Goal: Task Accomplishment & Management: Complete application form

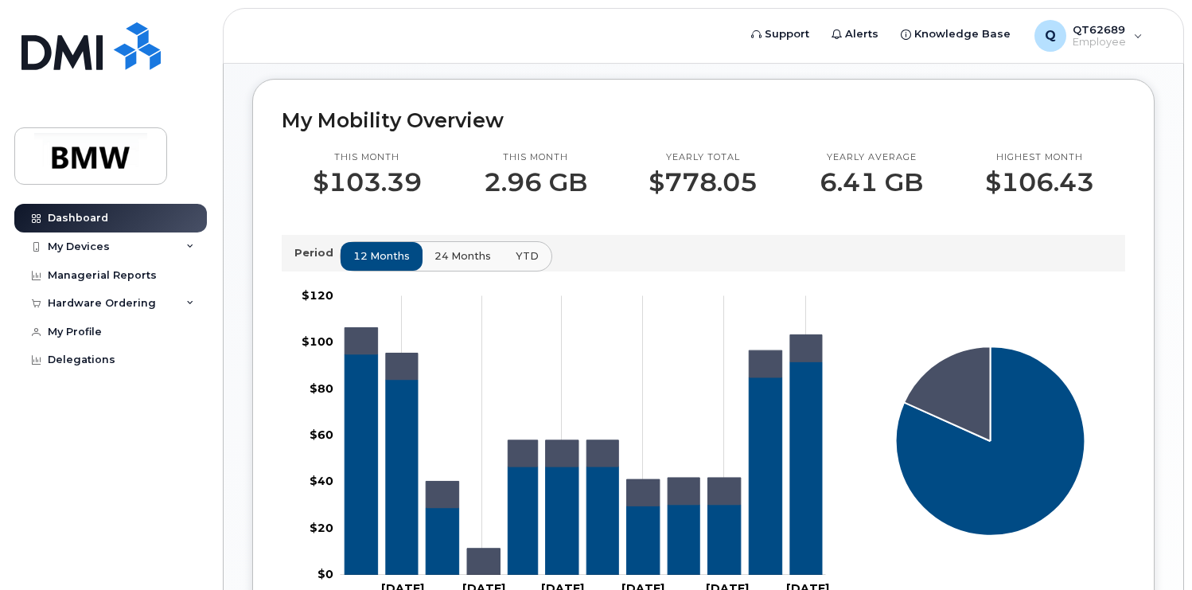
scroll to position [439, 0]
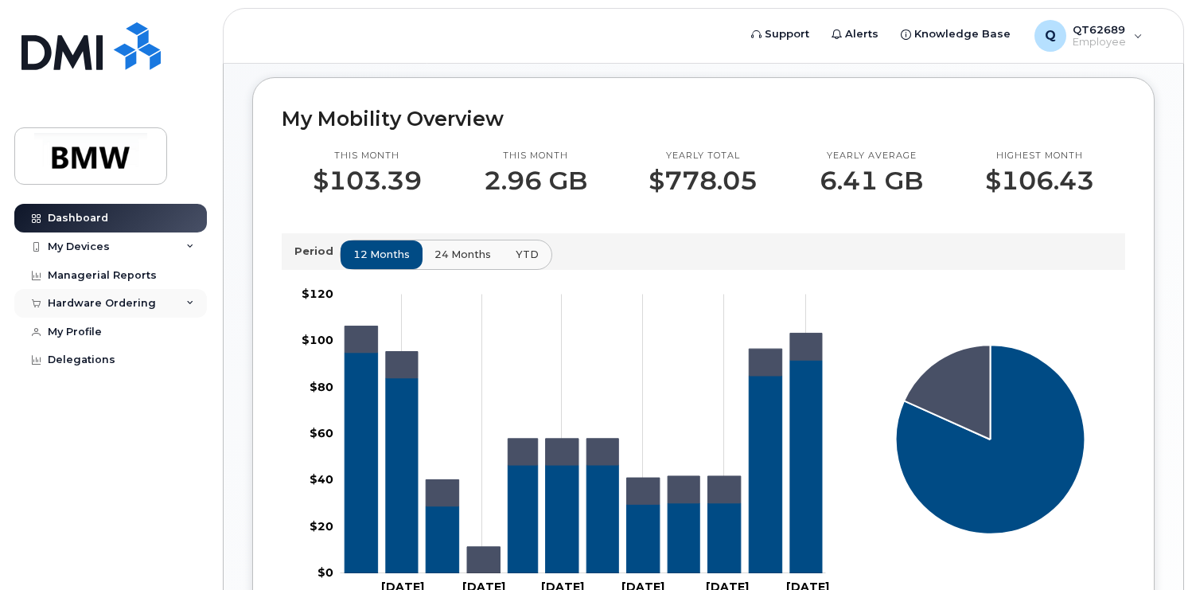
click at [150, 310] on div "Hardware Ordering" at bounding box center [110, 303] width 193 height 29
click at [97, 332] on div "My Orders" at bounding box center [83, 333] width 57 height 14
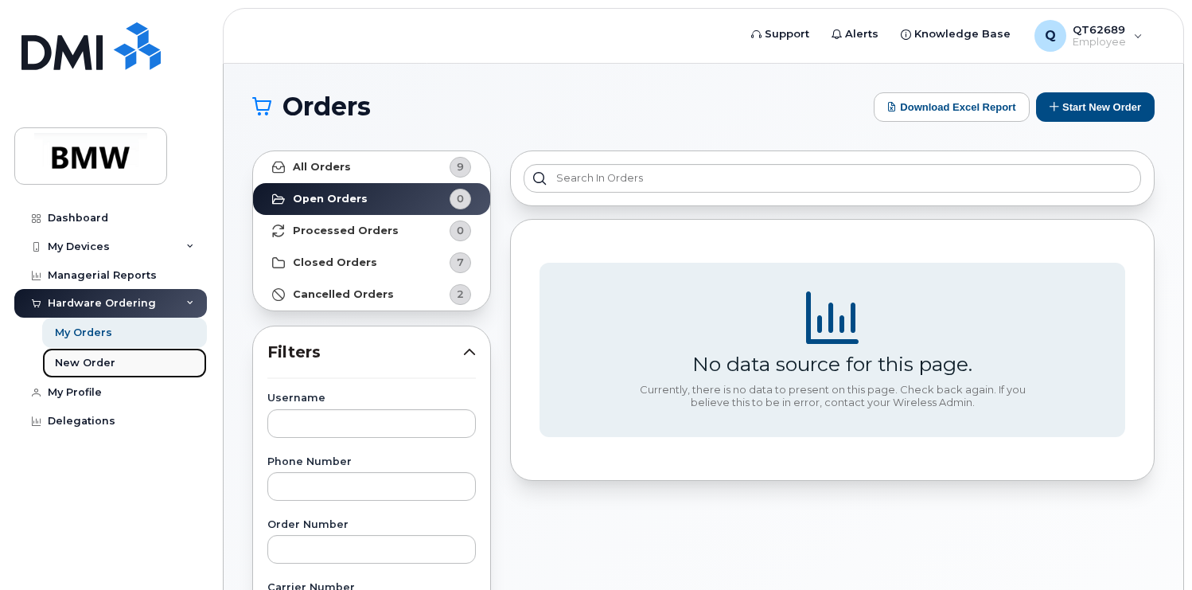
click at [96, 359] on div "New Order" at bounding box center [85, 363] width 60 height 14
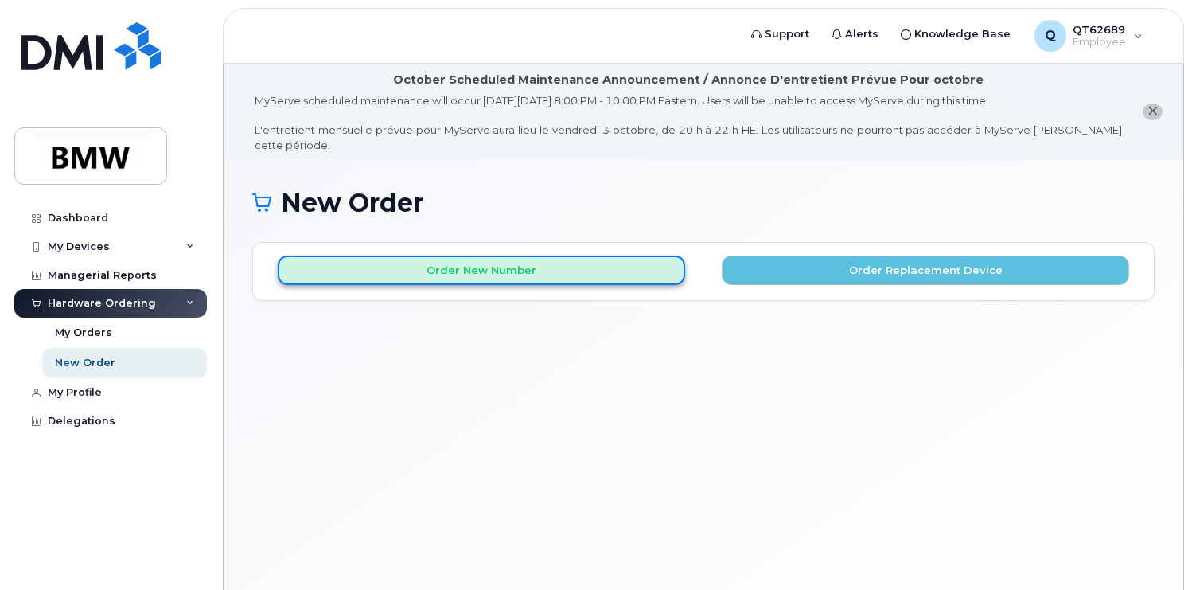
click at [602, 275] on button "Order New Number" at bounding box center [481, 269] width 407 height 29
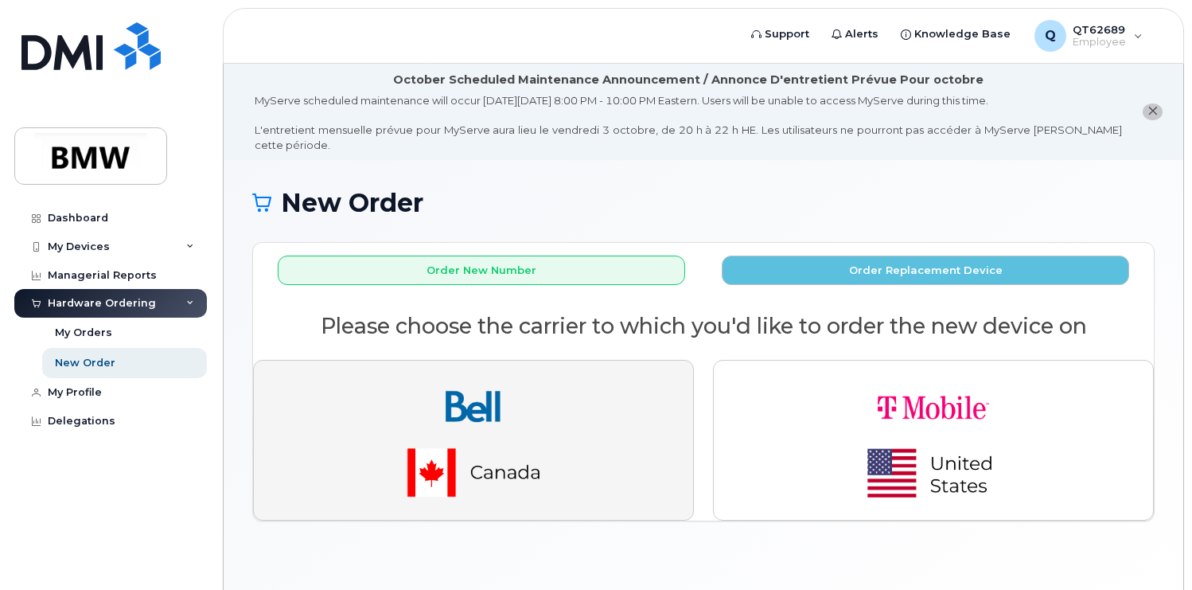
click at [650, 447] on button "button" at bounding box center [473, 440] width 441 height 161
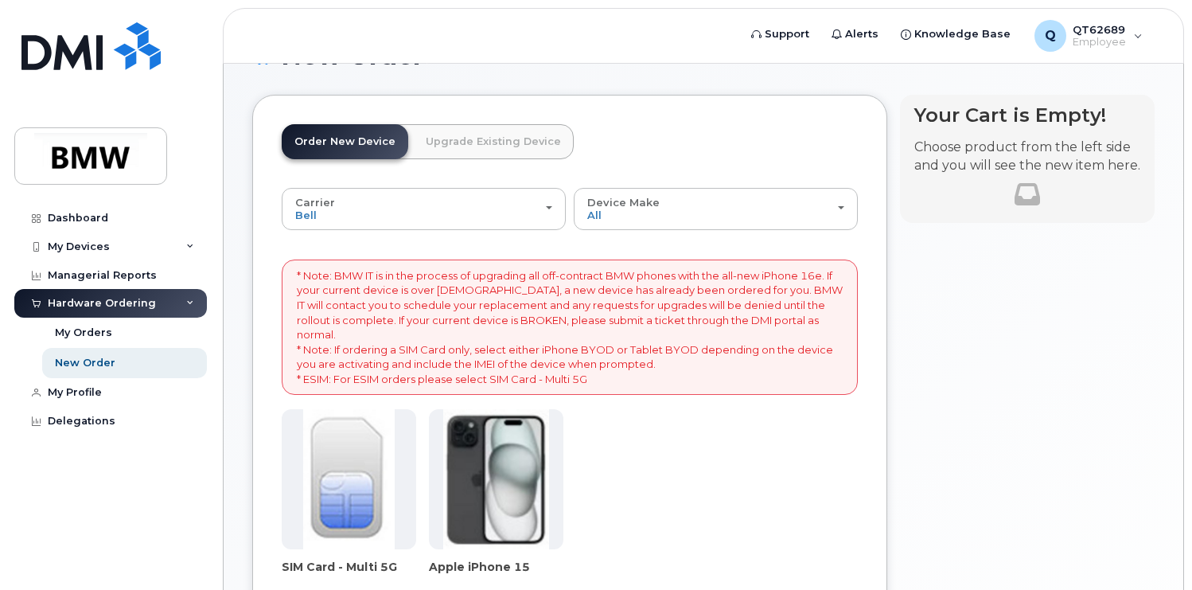
scroll to position [119, 0]
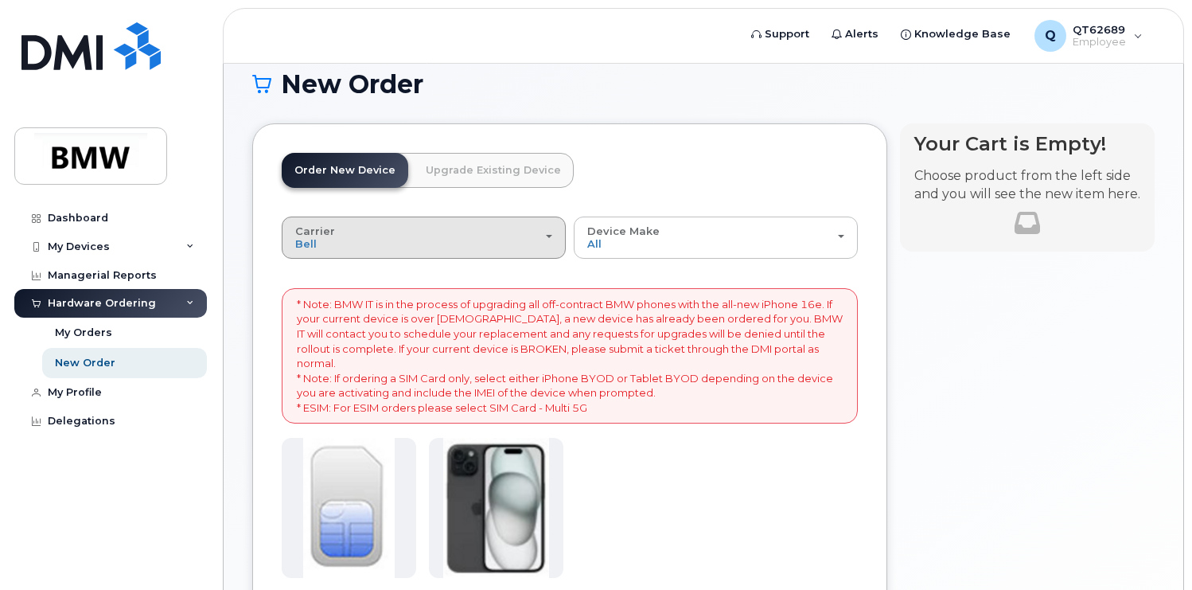
click at [405, 247] on div "Carrier Bell T-Mobile" at bounding box center [423, 237] width 257 height 25
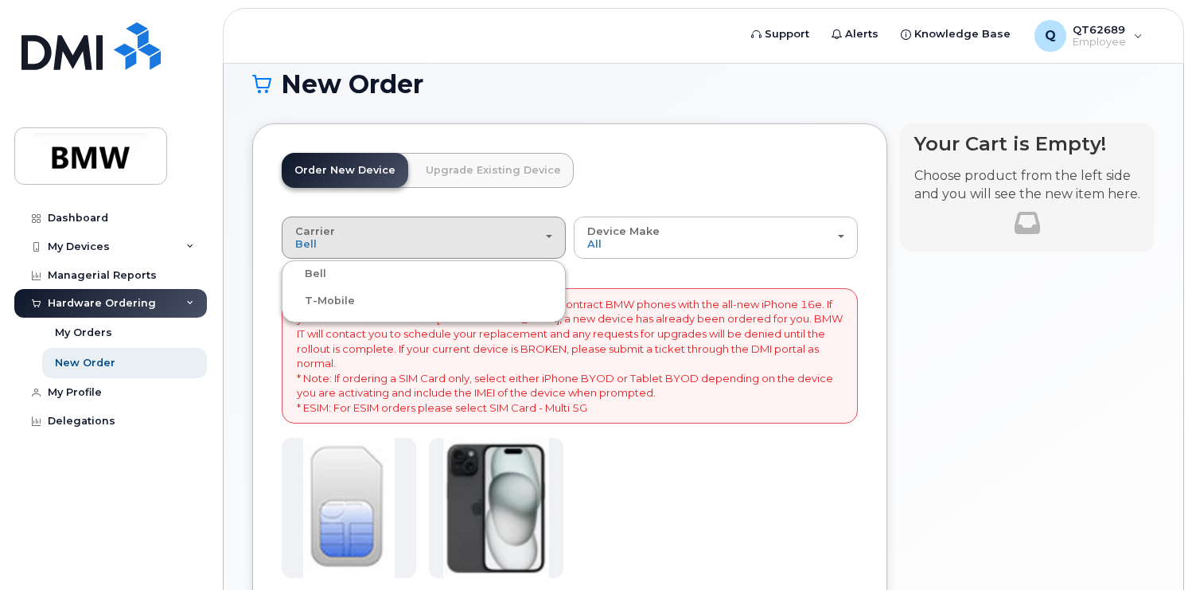
click at [362, 303] on div "T-Mobile" at bounding box center [424, 300] width 276 height 19
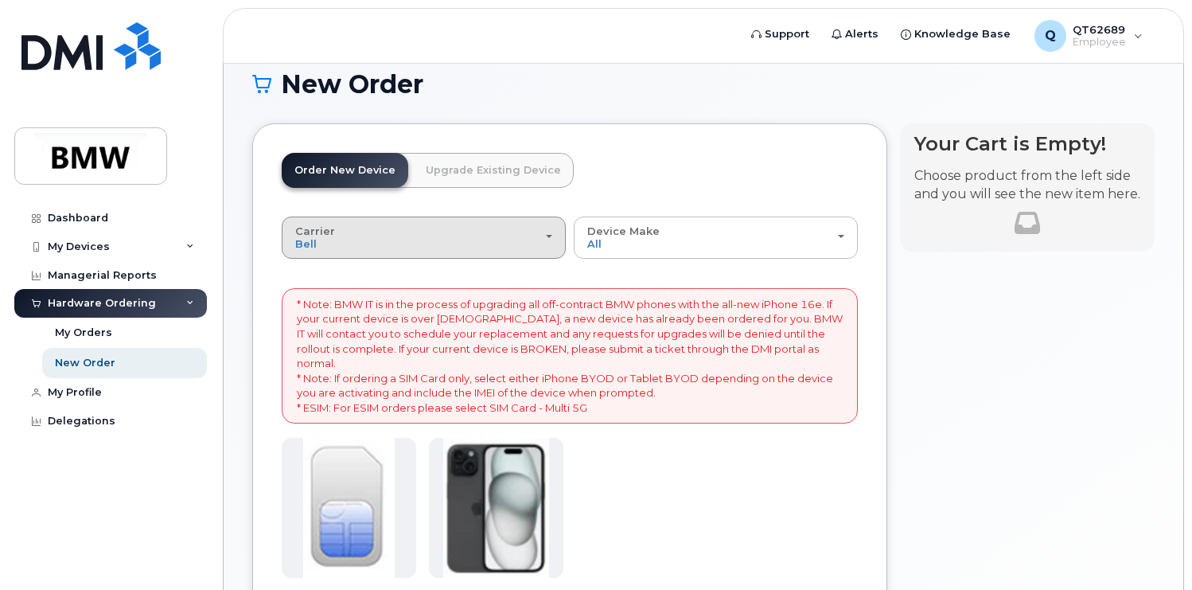
click at [358, 227] on div "Carrier Bell T-Mobile" at bounding box center [423, 237] width 257 height 25
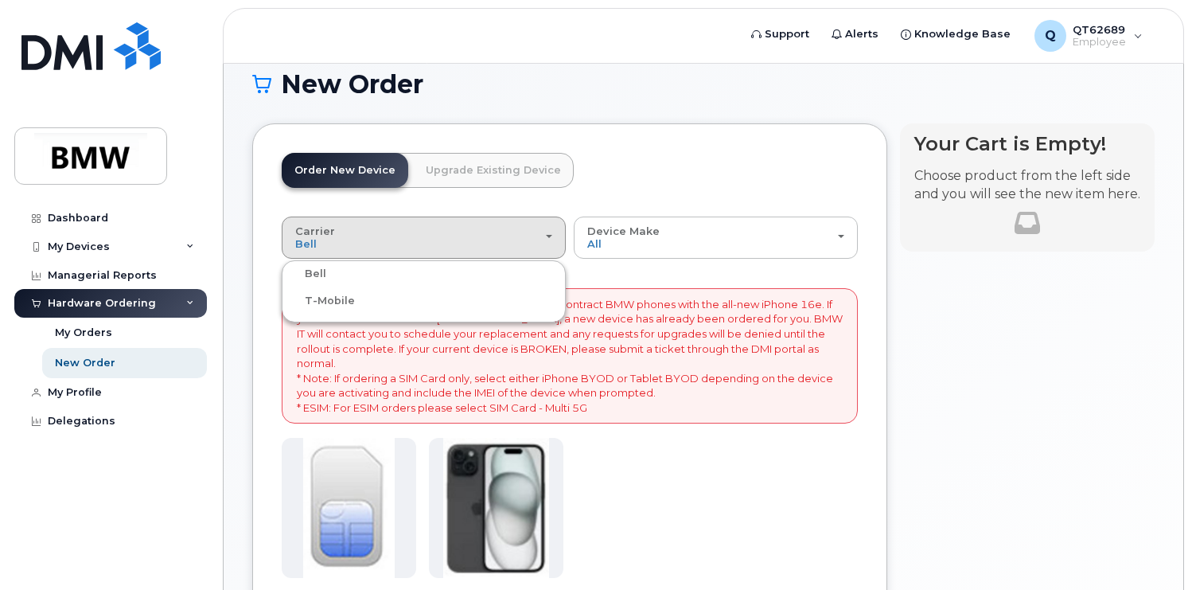
click at [311, 302] on label "T-Mobile" at bounding box center [320, 300] width 69 height 19
click at [0, 0] on input "T-Mobile" at bounding box center [0, 0] width 0 height 0
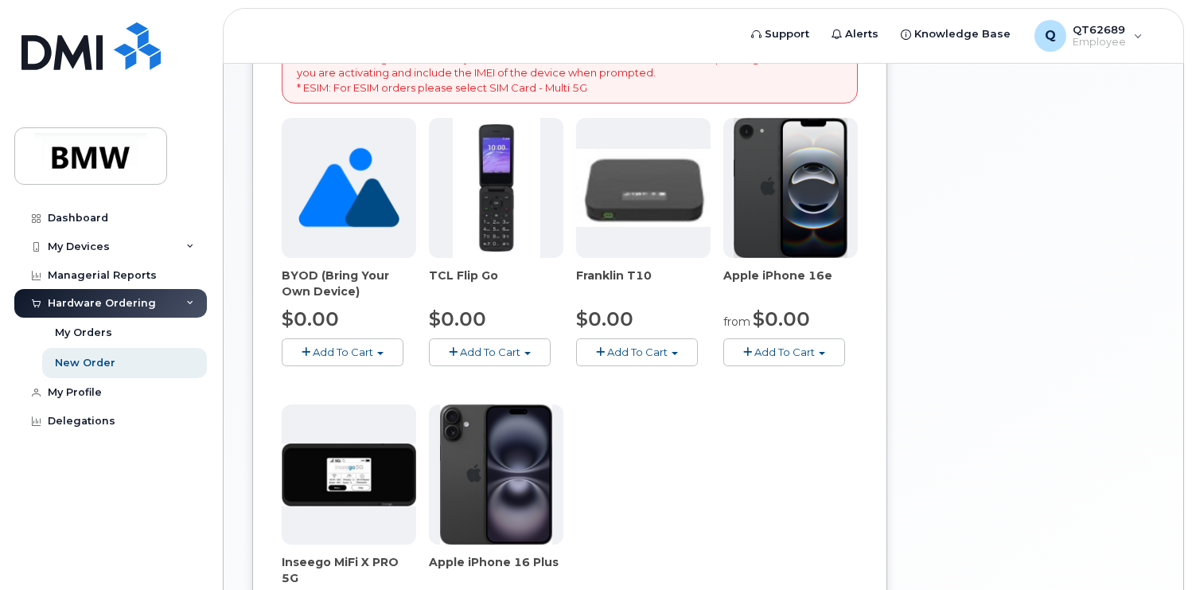
scroll to position [446, 0]
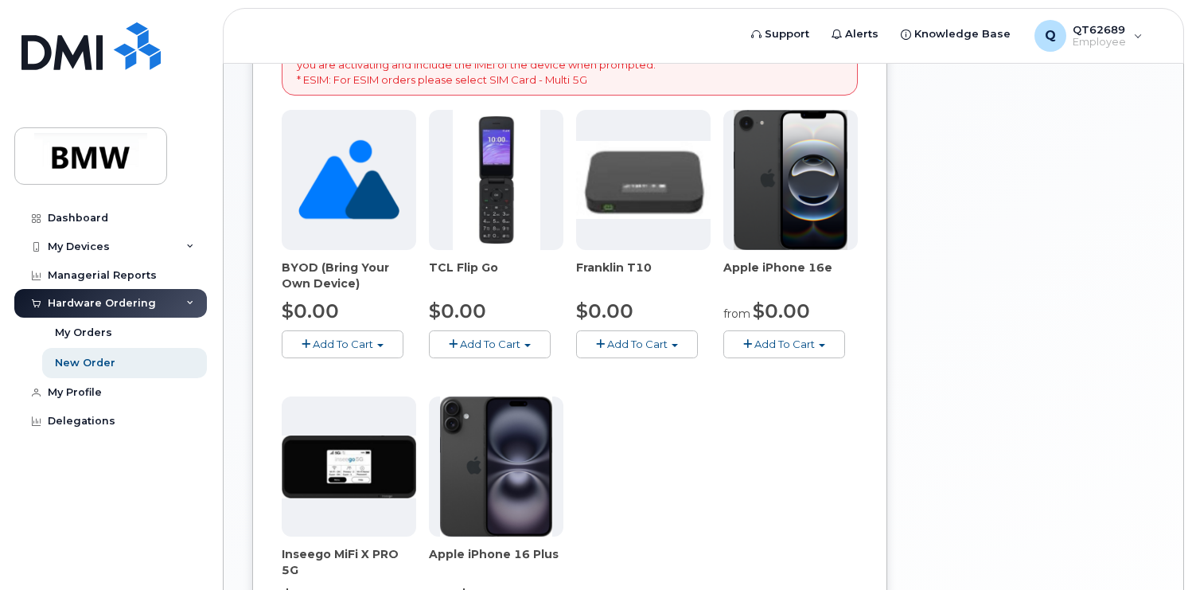
click at [374, 330] on button "Add To Cart" at bounding box center [343, 344] width 122 height 28
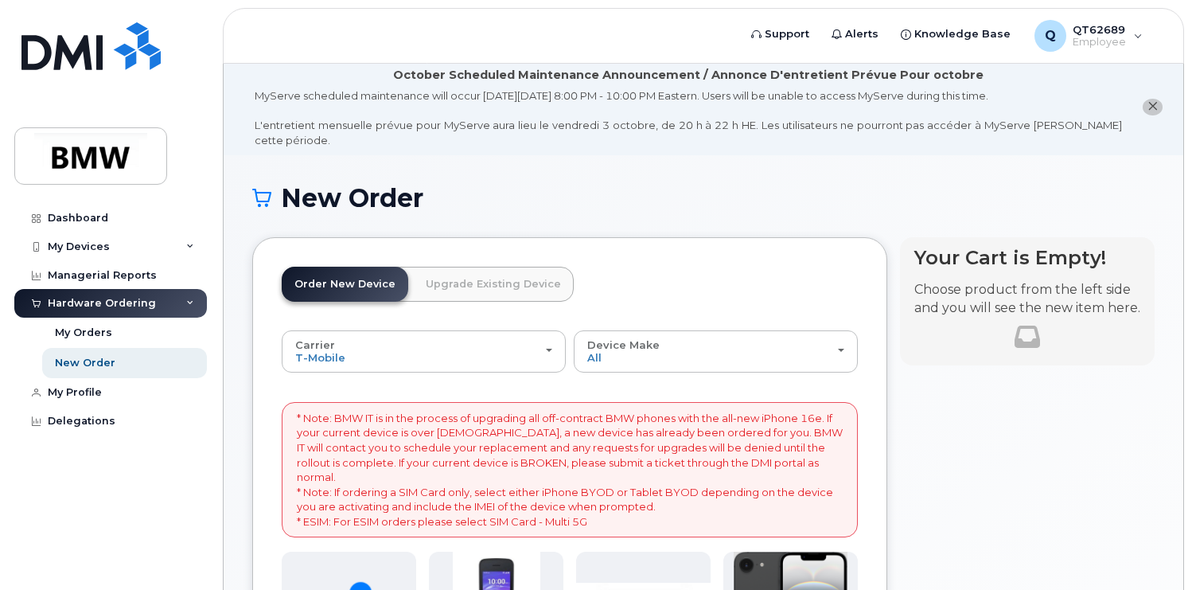
scroll to position [0, 0]
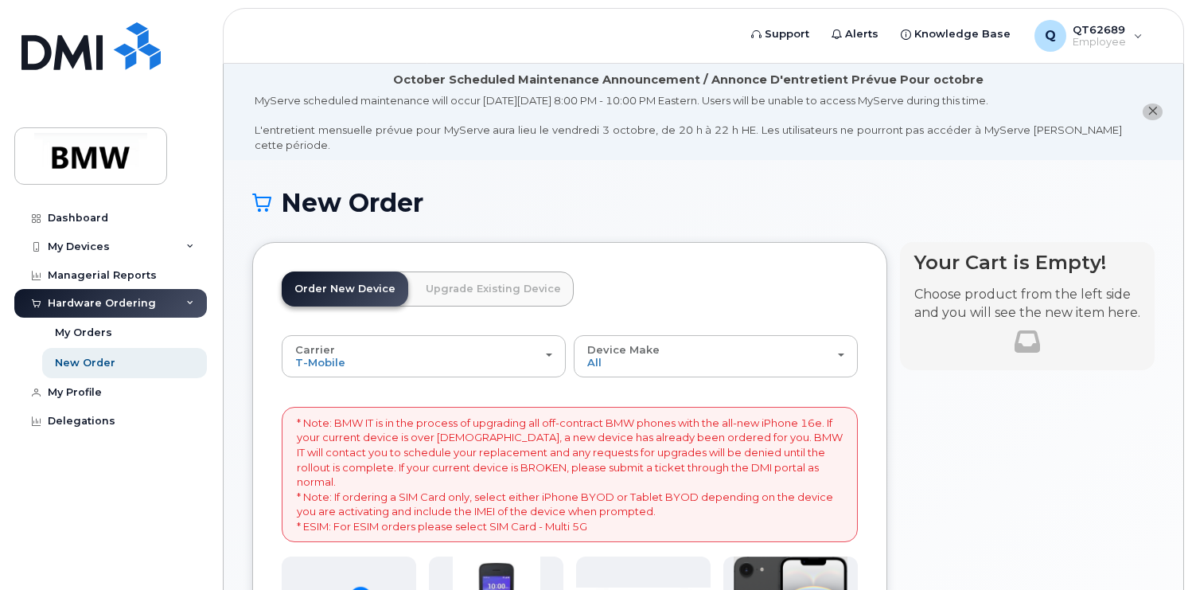
click at [505, 287] on link "Upgrade Existing Device" at bounding box center [493, 288] width 161 height 35
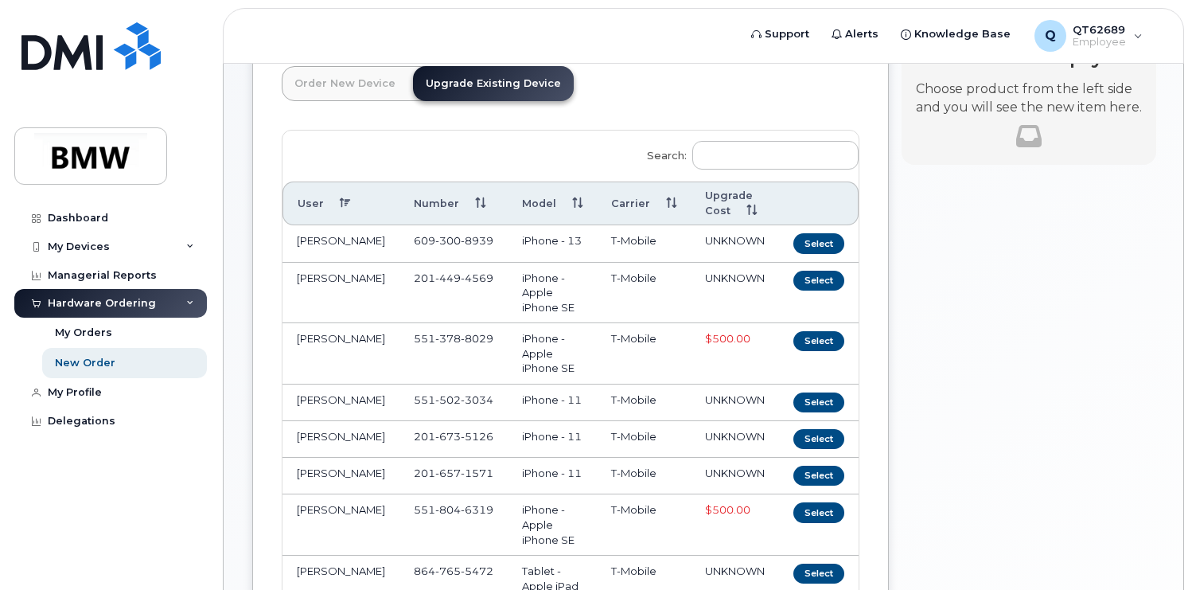
scroll to position [212, 0]
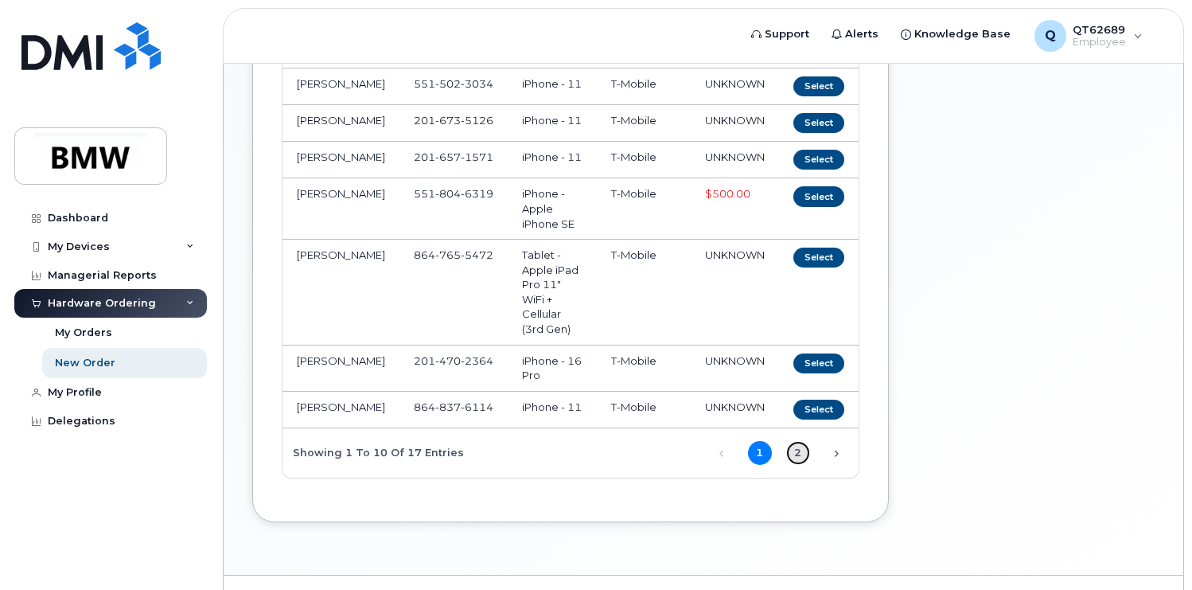
click at [792, 441] on link "2" at bounding box center [798, 453] width 24 height 24
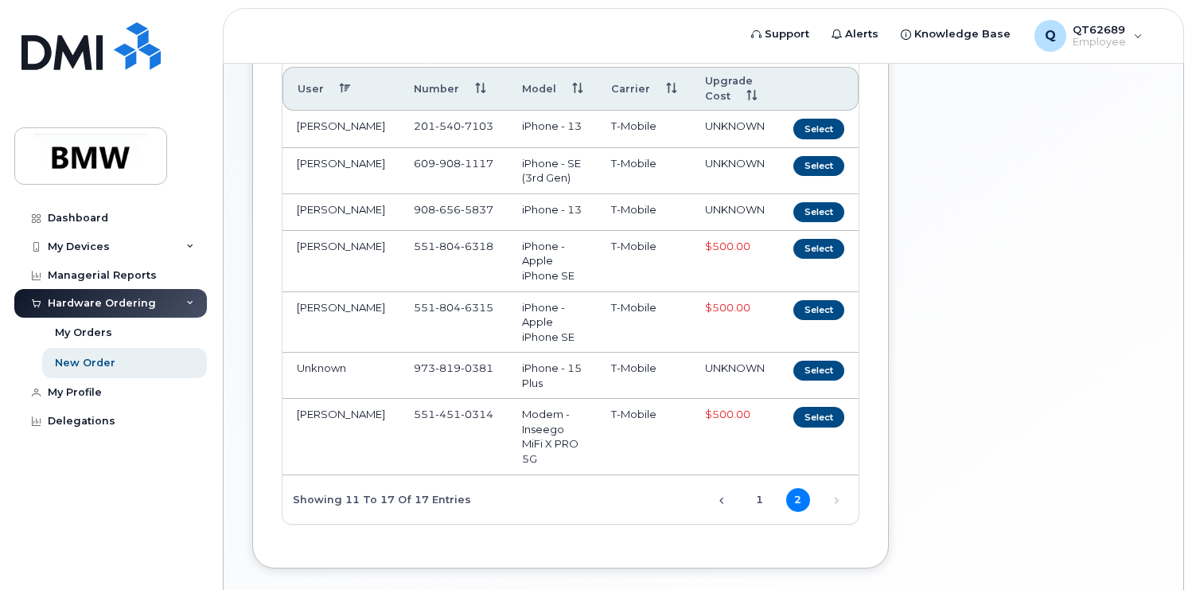
scroll to position [319, 0]
click at [754, 489] on link "1" at bounding box center [760, 501] width 24 height 24
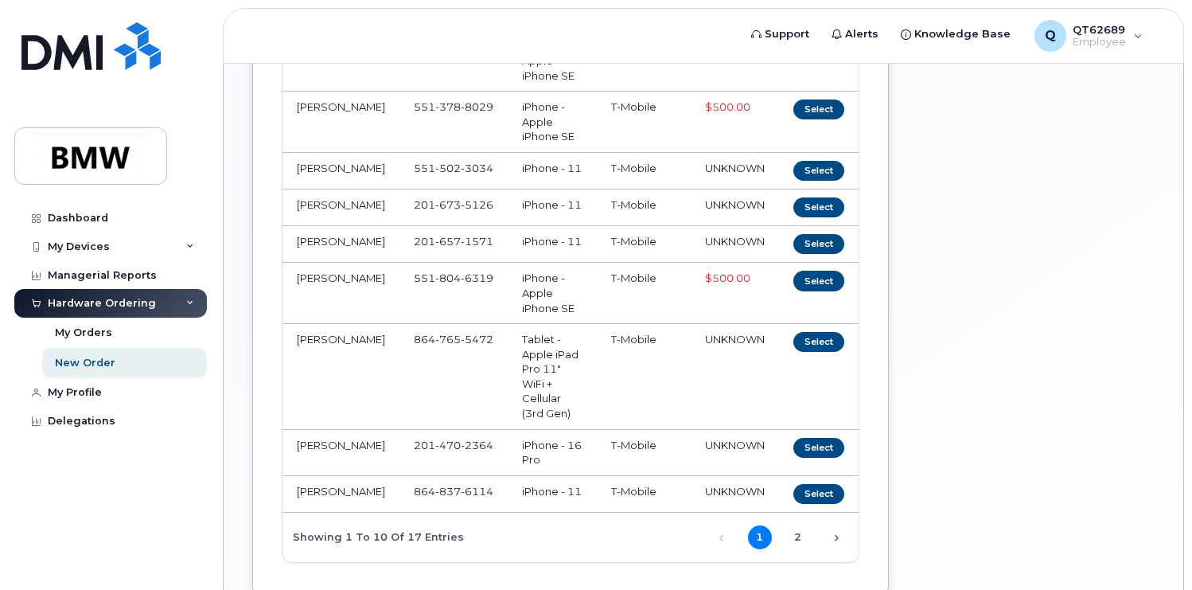
scroll to position [453, 0]
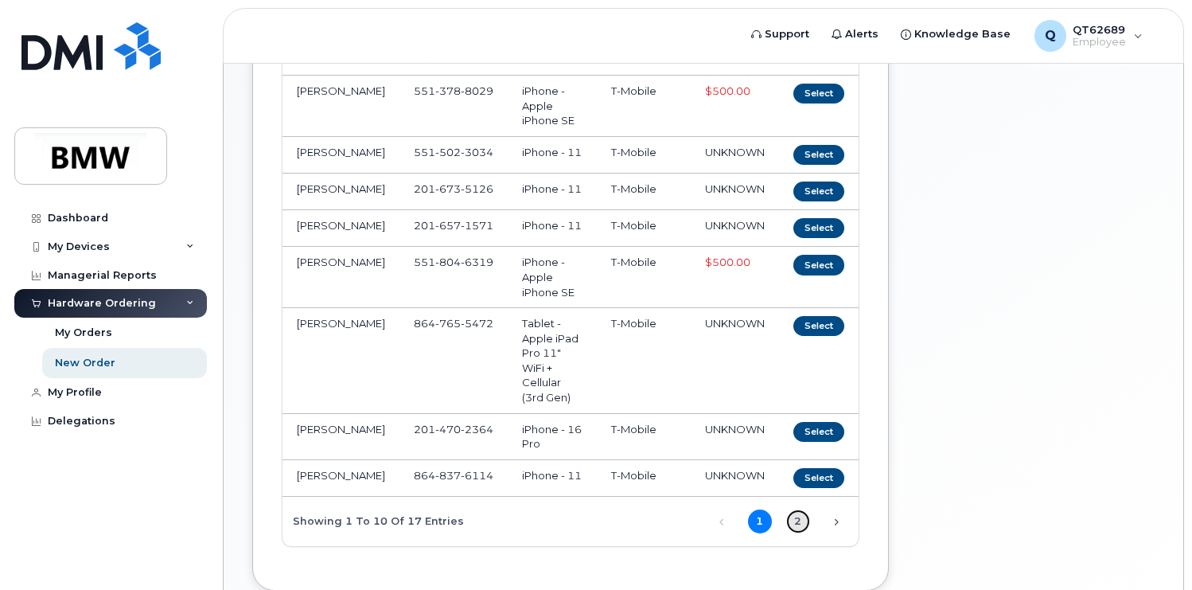
click at [798, 509] on link "2" at bounding box center [798, 521] width 24 height 24
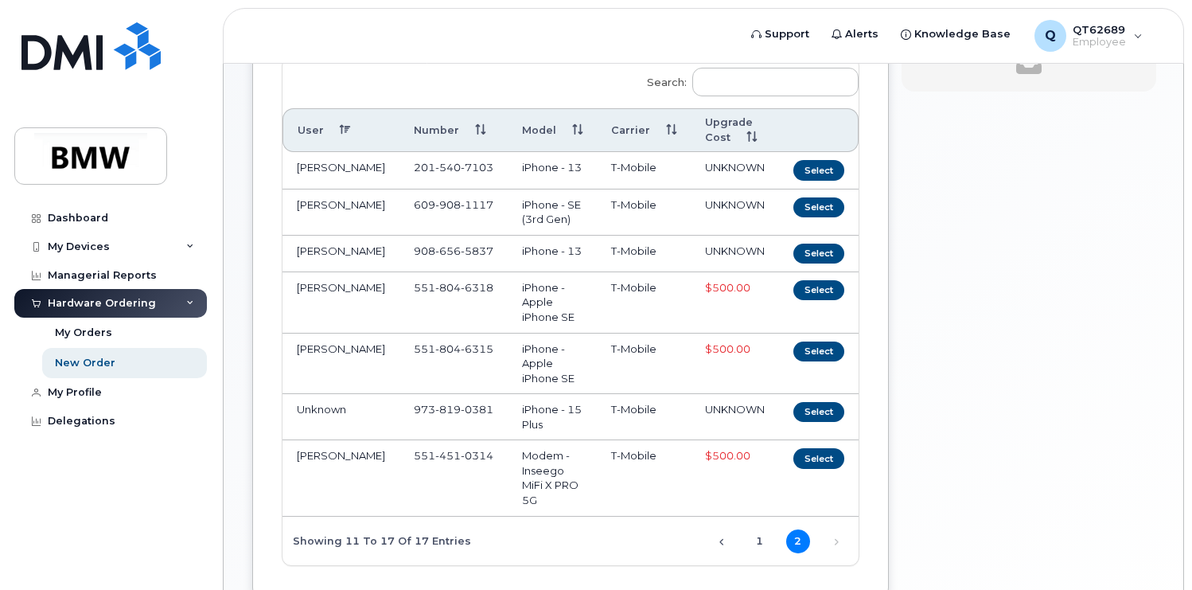
scroll to position [281, 0]
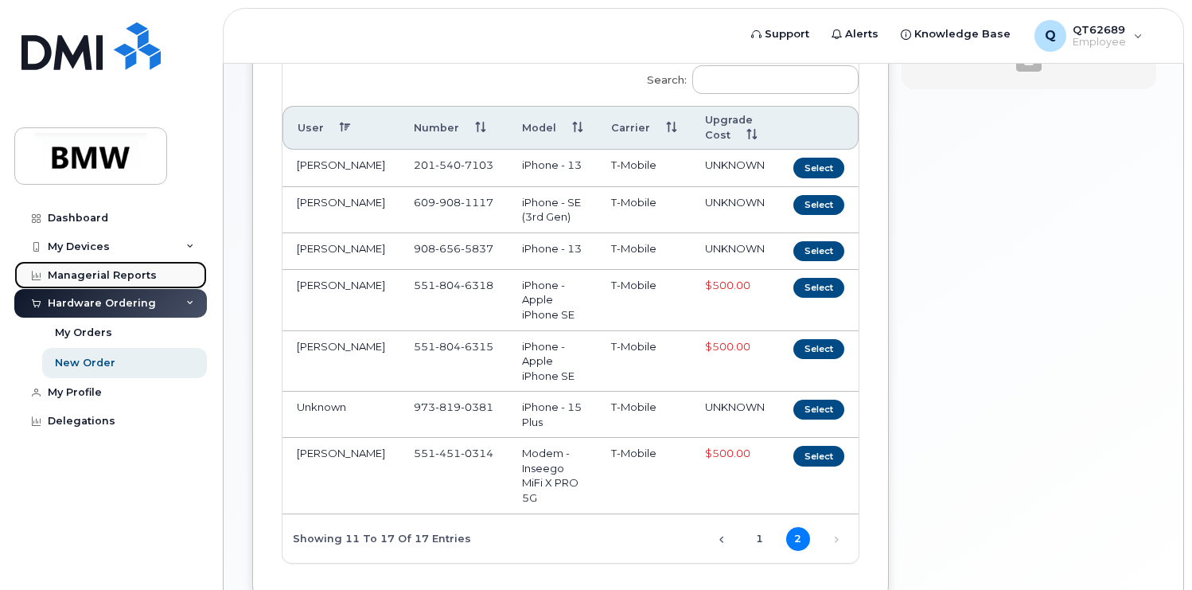
click at [109, 270] on div "Managerial Reports" at bounding box center [102, 275] width 109 height 13
click at [189, 244] on icon at bounding box center [190, 247] width 8 height 8
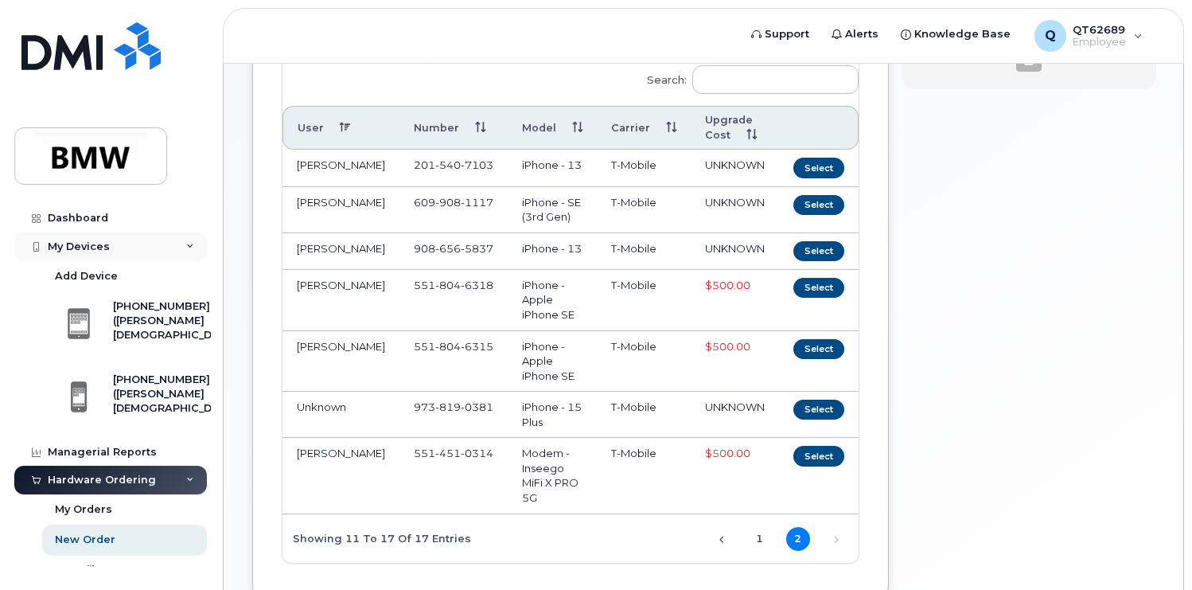
click at [189, 244] on div "My Devices" at bounding box center [110, 246] width 193 height 29
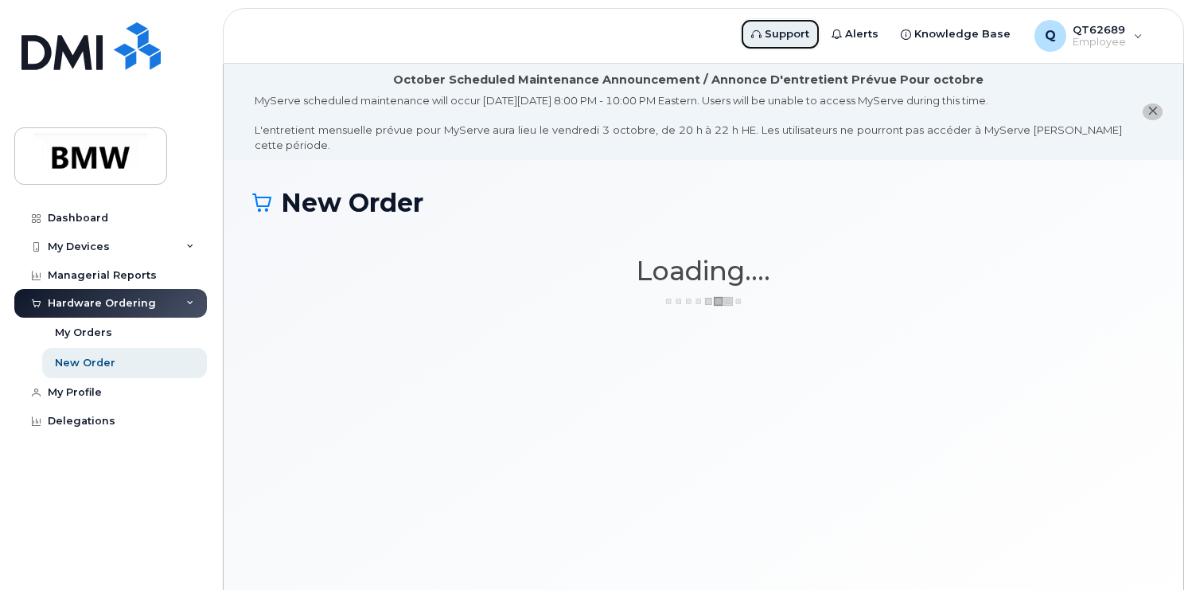
click at [786, 33] on span "Support" at bounding box center [787, 34] width 45 height 16
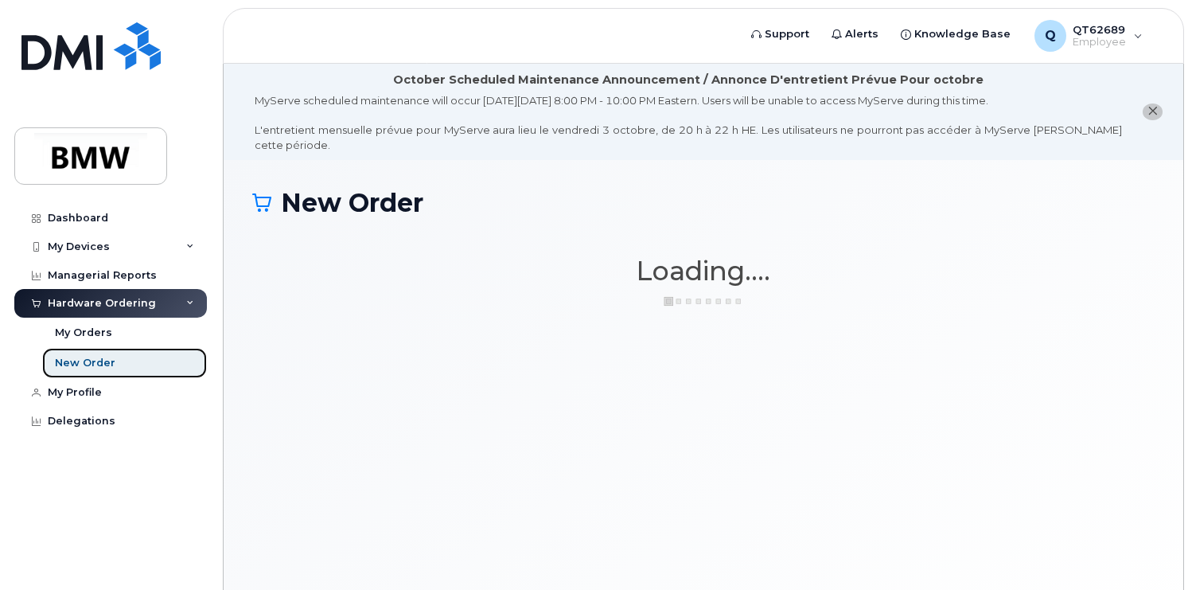
click at [80, 365] on div "New Order" at bounding box center [85, 363] width 60 height 14
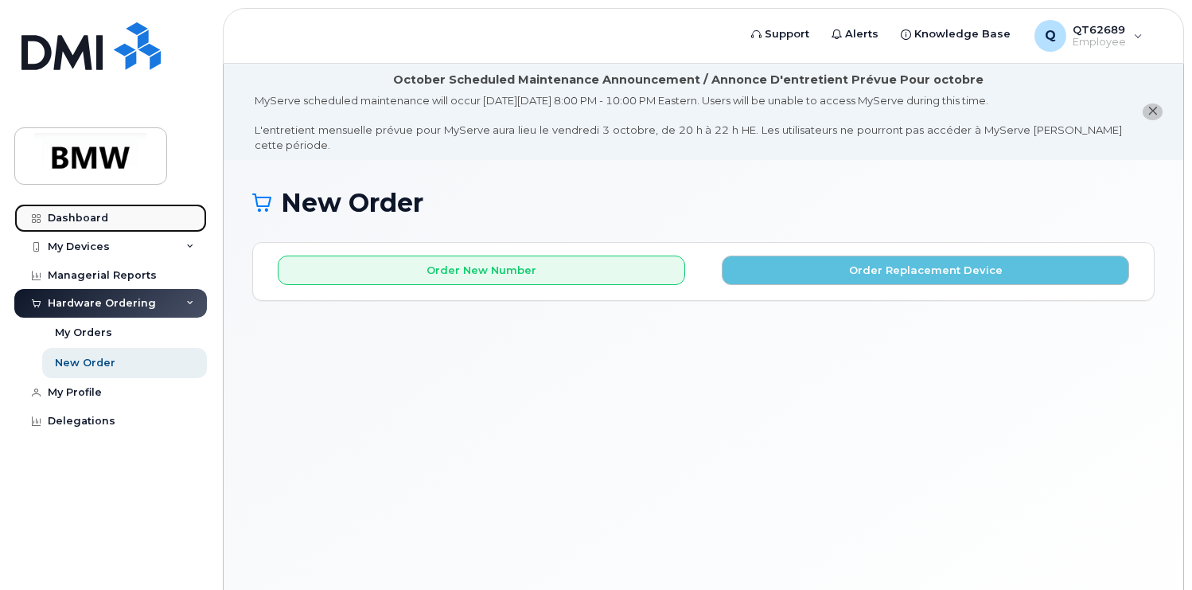
click at [53, 216] on div "Dashboard" at bounding box center [78, 218] width 60 height 13
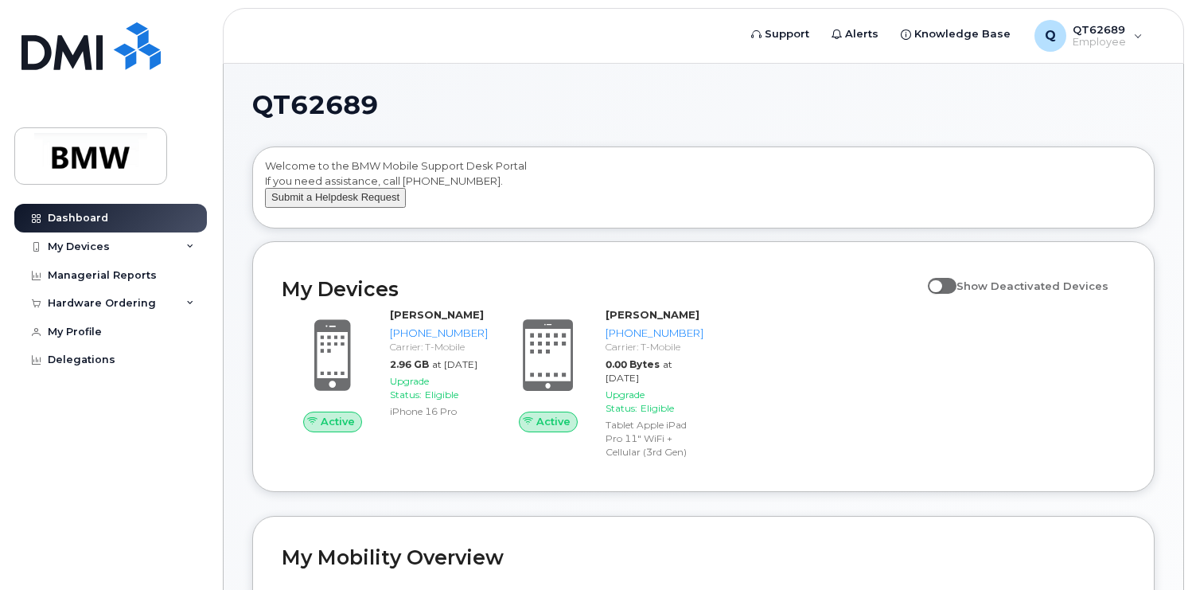
click at [352, 208] on button "Submit a Helpdesk Request" at bounding box center [335, 198] width 141 height 20
